Goal: Find specific page/section: Find specific page/section

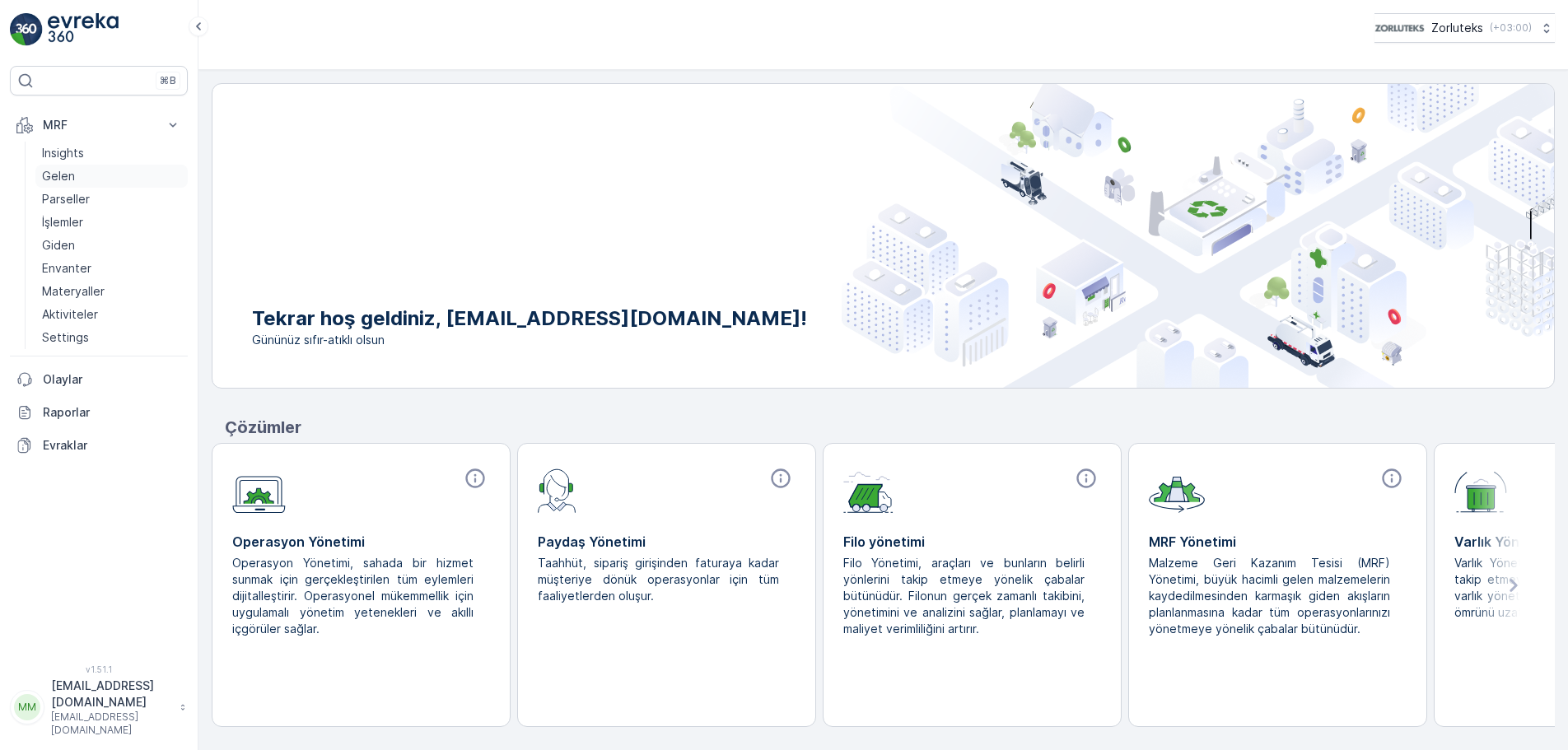
click at [69, 176] on p "Gelen" at bounding box center [59, 176] width 33 height 16
click at [175, 127] on icon at bounding box center [172, 125] width 16 height 16
click at [69, 179] on p "Gelen" at bounding box center [59, 176] width 33 height 16
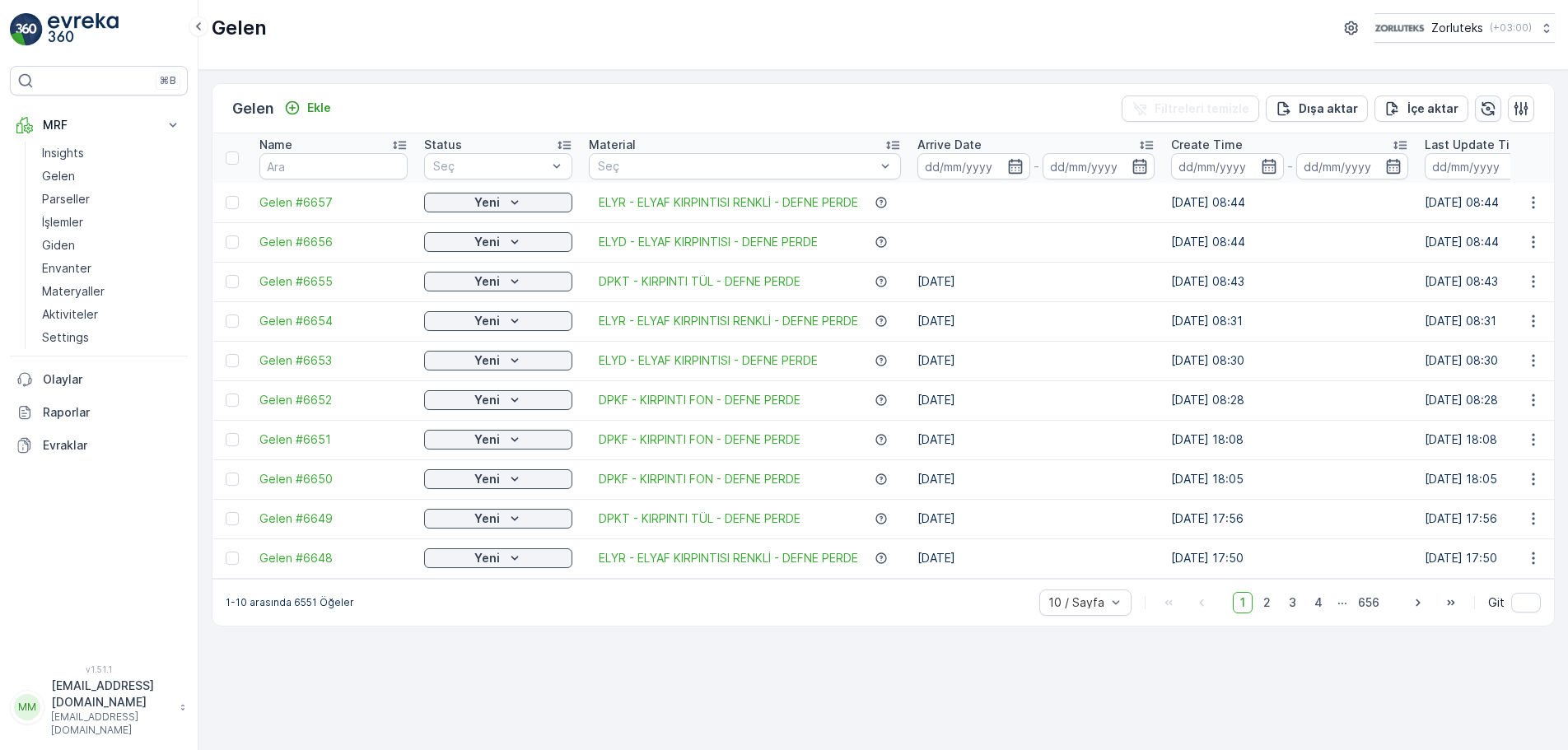
click at [1491, 109] on icon "button" at bounding box center [1488, 108] width 16 height 16
click at [1268, 613] on span "2" at bounding box center [1268, 602] width 22 height 21
